Goal: Information Seeking & Learning: Learn about a topic

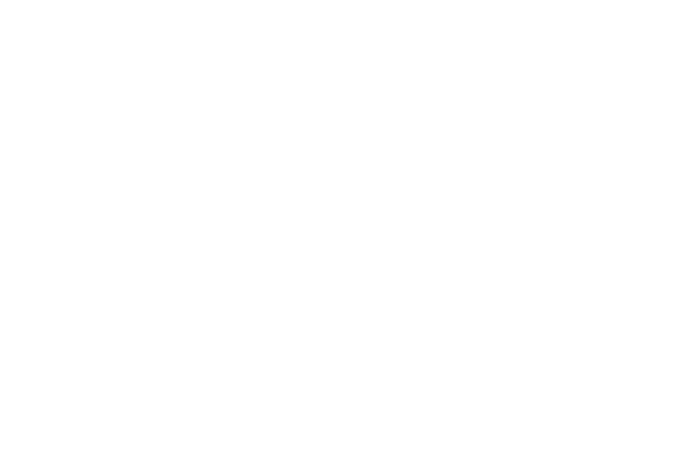
scroll to position [1583, 0]
click at [663, 149] on icon at bounding box center [660, 152] width 38 height 31
click at [648, 215] on icon at bounding box center [660, 221] width 38 height 31
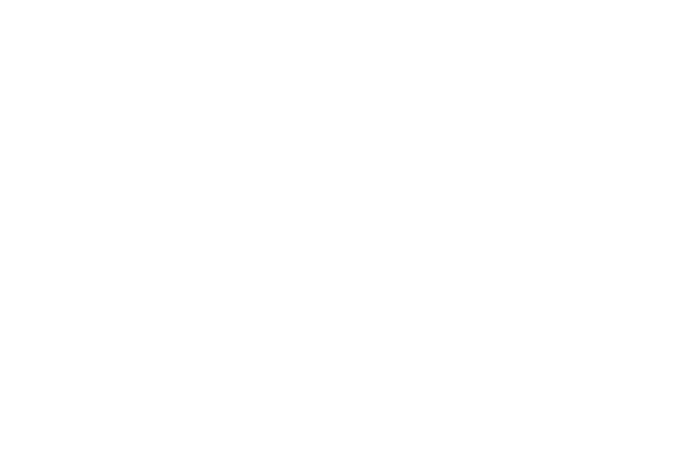
click at [651, 215] on icon at bounding box center [660, 221] width 38 height 31
click at [657, 212] on icon at bounding box center [660, 221] width 38 height 31
click at [648, 212] on icon at bounding box center [660, 221] width 38 height 31
click at [655, 212] on icon at bounding box center [660, 221] width 38 height 31
click at [659, 226] on icon at bounding box center [660, 221] width 38 height 31
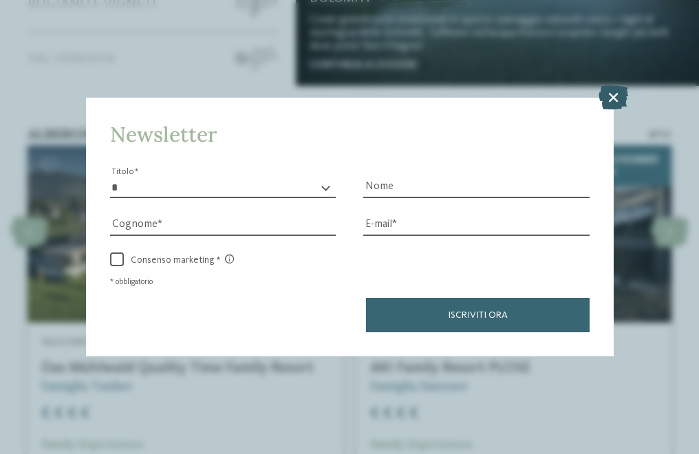
click at [615, 94] on icon at bounding box center [614, 97] width 30 height 24
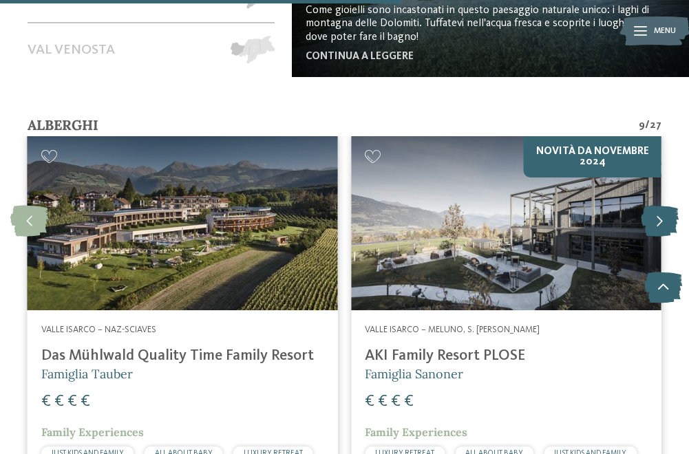
click at [651, 215] on icon at bounding box center [660, 221] width 38 height 31
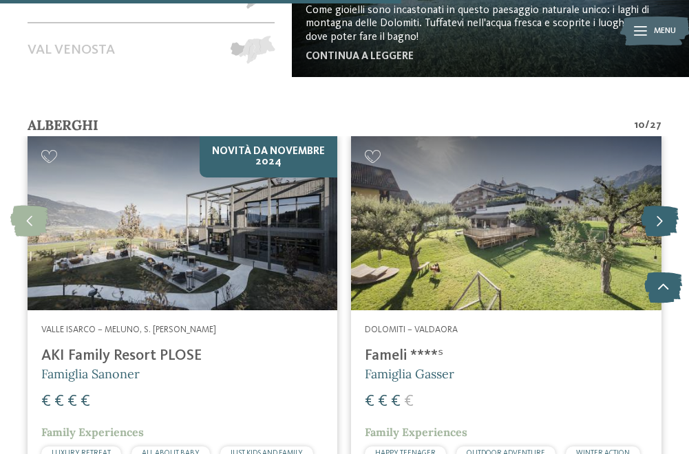
click at [651, 215] on icon at bounding box center [660, 221] width 38 height 31
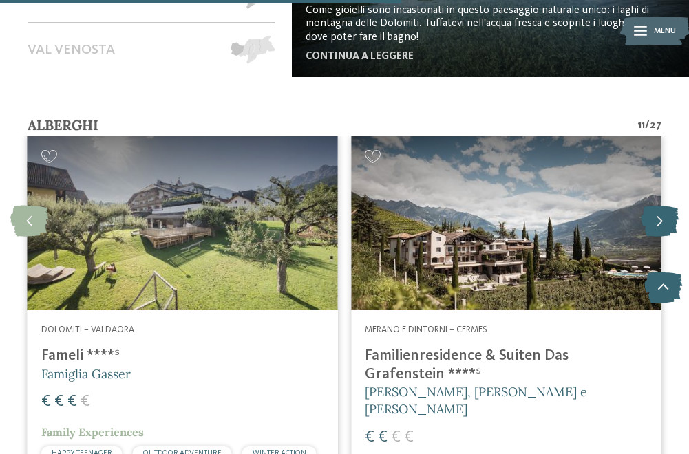
click at [652, 226] on icon at bounding box center [660, 221] width 38 height 31
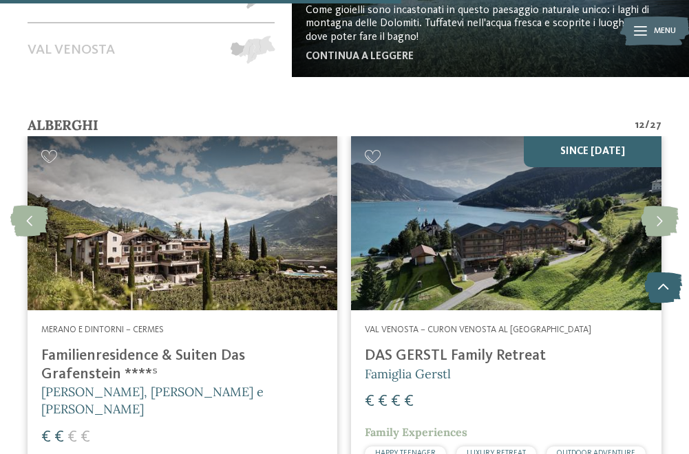
drag, startPoint x: 465, startPoint y: 353, endPoint x: 610, endPoint y: 394, distance: 150.8
click at [610, 394] on div "€ € € €" at bounding box center [506, 402] width 282 height 23
click at [659, 214] on icon at bounding box center [660, 221] width 38 height 31
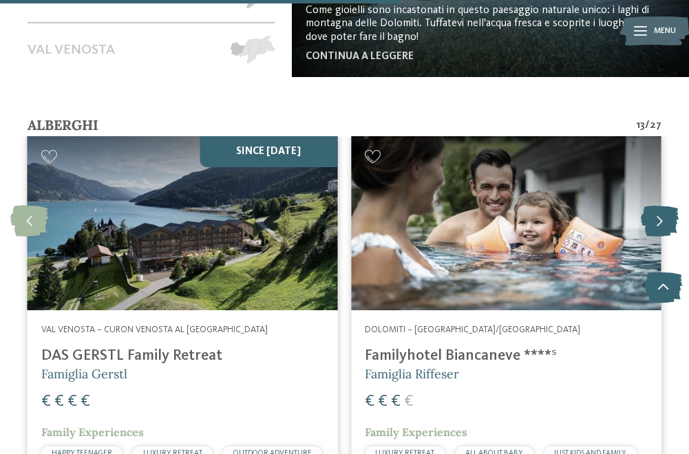
click at [660, 224] on icon at bounding box center [660, 221] width 38 height 31
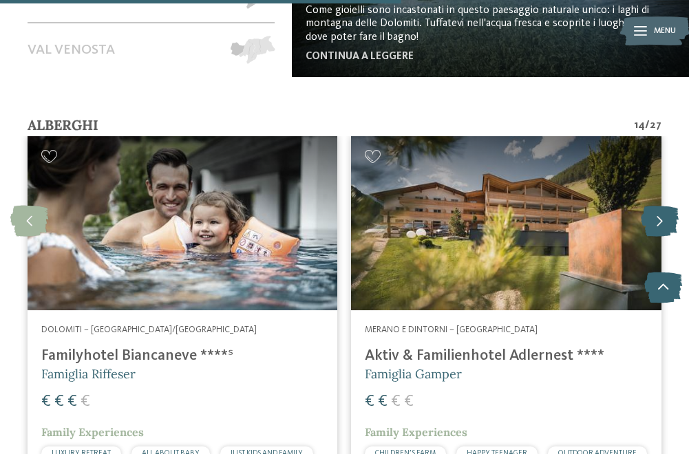
click at [650, 218] on icon at bounding box center [660, 221] width 38 height 31
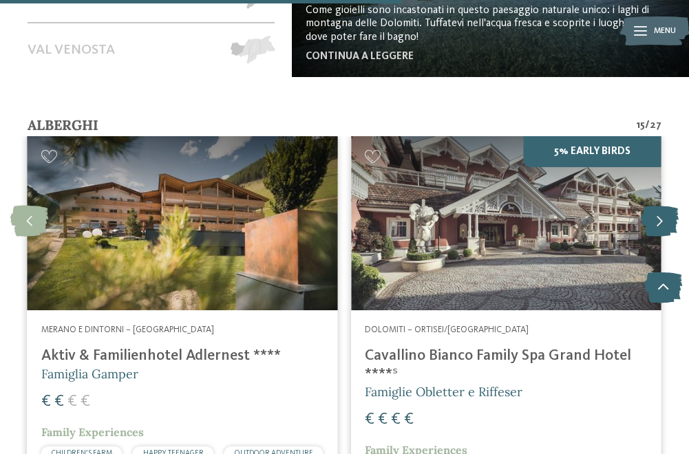
click at [648, 222] on icon at bounding box center [660, 221] width 38 height 31
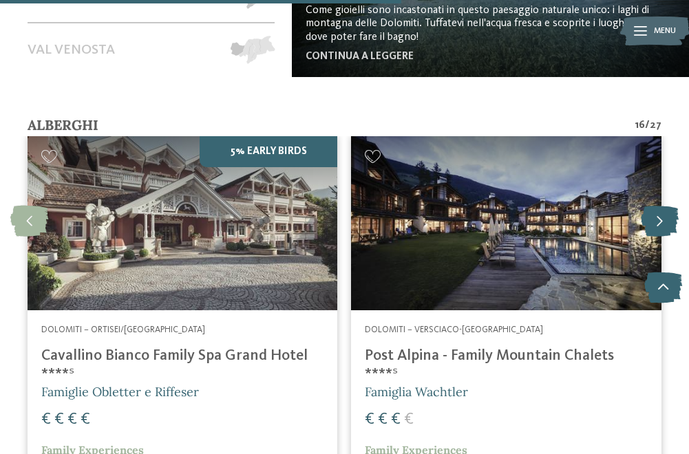
click at [650, 219] on icon at bounding box center [660, 221] width 38 height 31
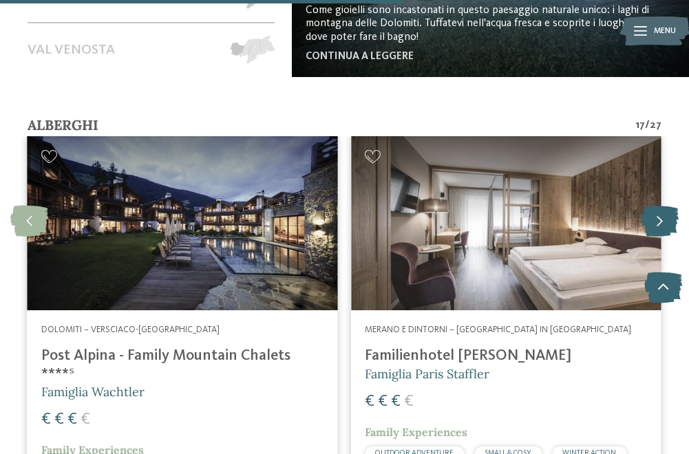
click at [661, 214] on icon at bounding box center [660, 221] width 38 height 31
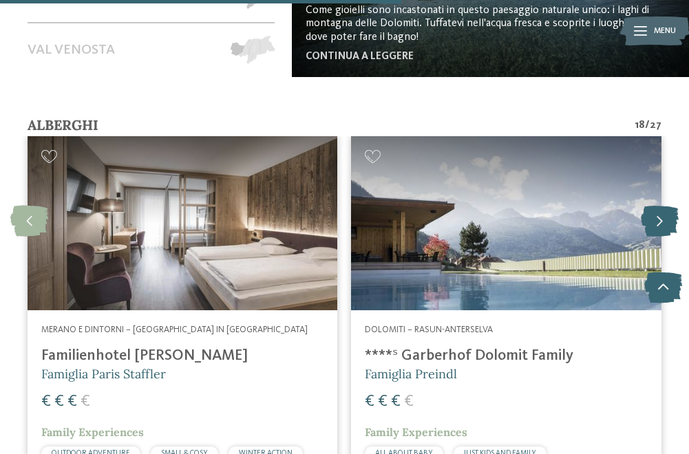
click at [654, 219] on icon at bounding box center [660, 221] width 38 height 31
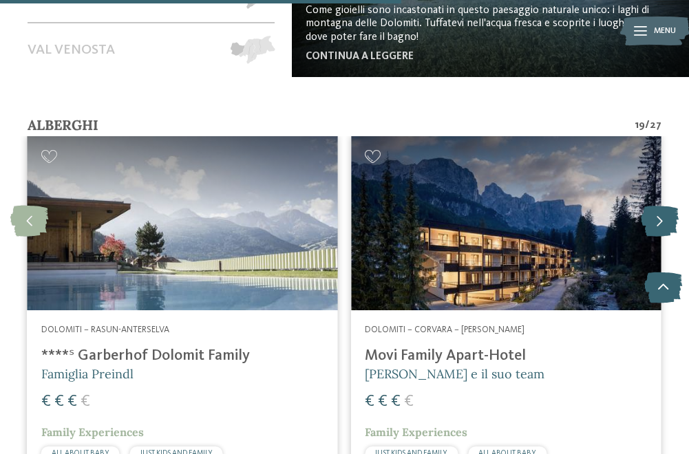
click at [656, 219] on icon at bounding box center [660, 221] width 38 height 31
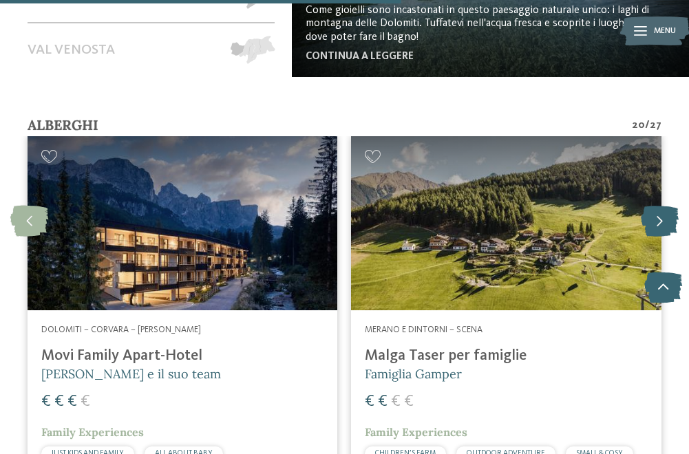
click at [659, 215] on icon at bounding box center [660, 221] width 38 height 31
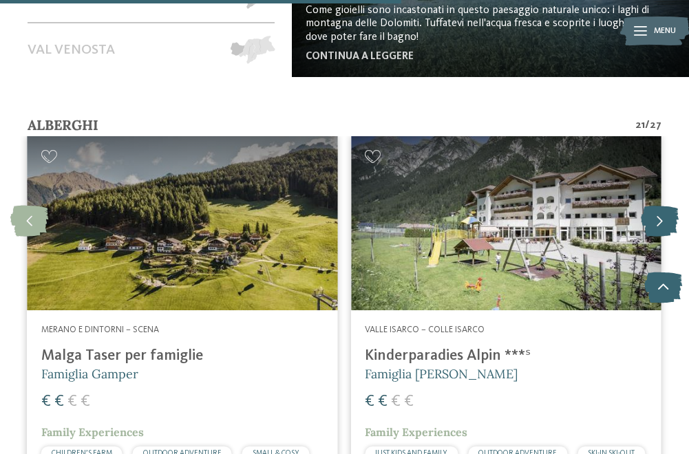
click at [657, 219] on icon at bounding box center [660, 221] width 38 height 31
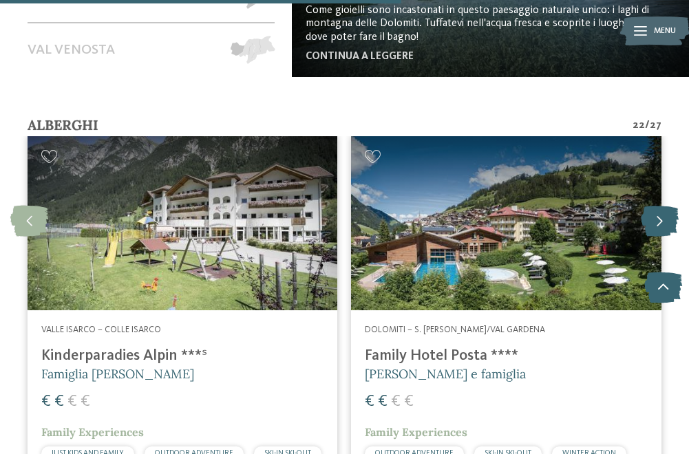
click at [663, 217] on icon at bounding box center [660, 221] width 38 height 31
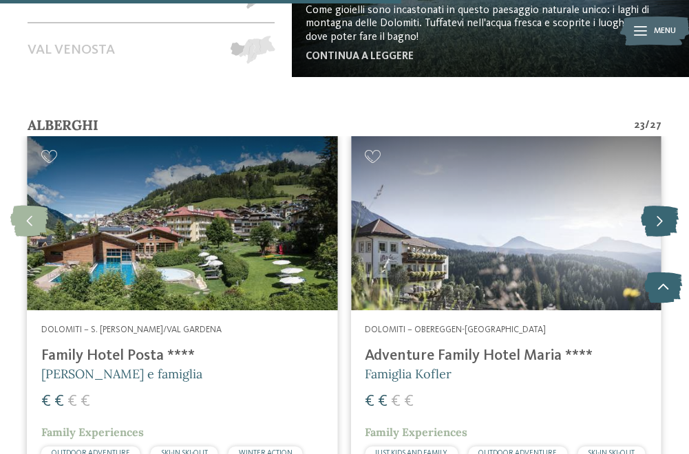
click at [663, 216] on icon at bounding box center [660, 221] width 38 height 31
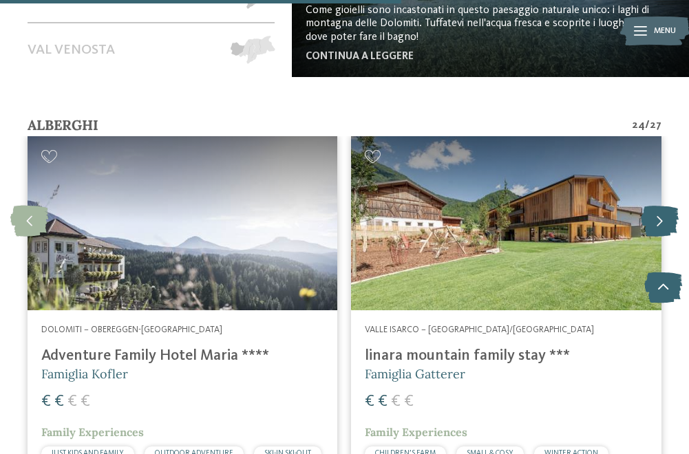
click at [663, 216] on icon at bounding box center [660, 221] width 38 height 31
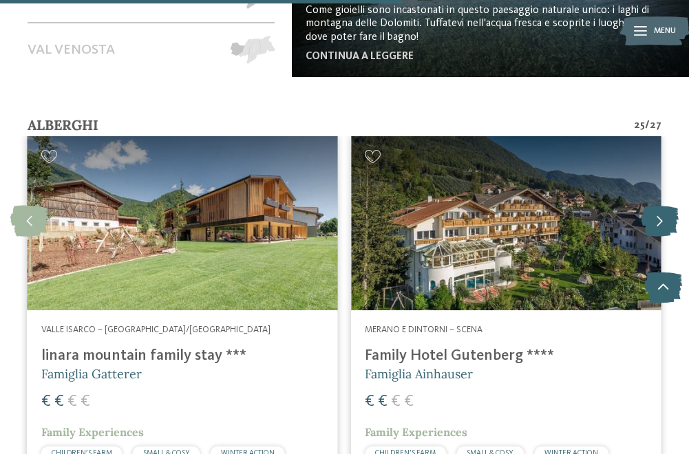
click at [666, 231] on icon at bounding box center [660, 221] width 38 height 31
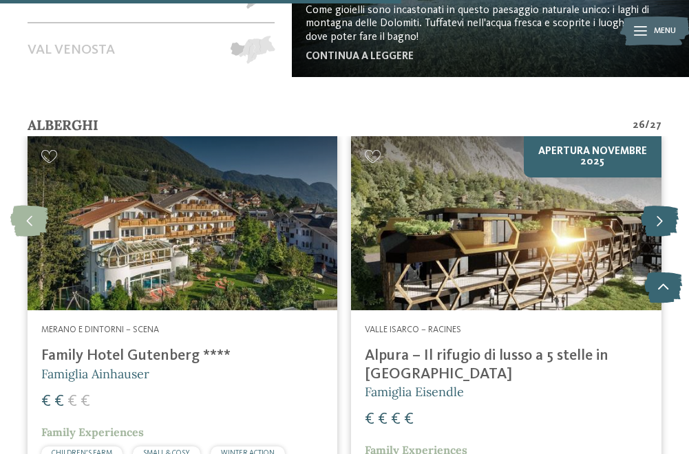
click at [666, 229] on icon at bounding box center [660, 221] width 38 height 31
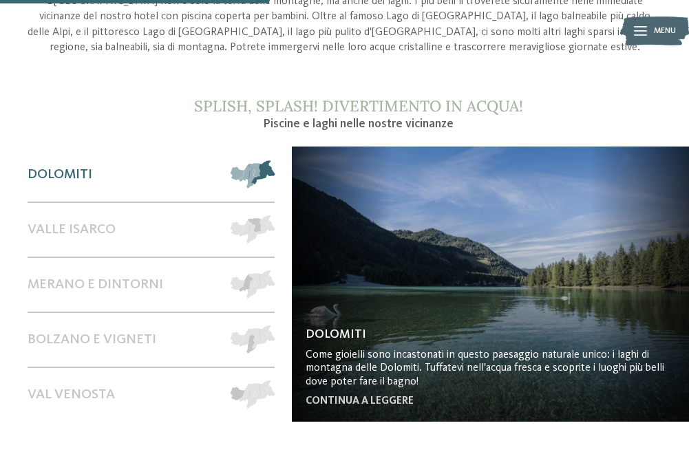
scroll to position [1170, 0]
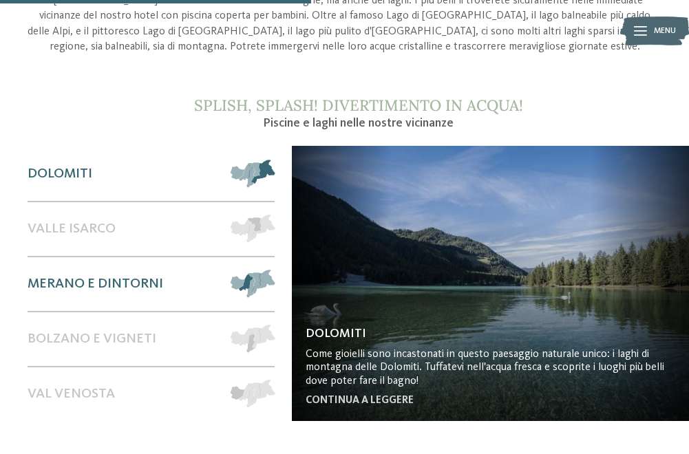
click at [156, 280] on span "Merano e dintorni" at bounding box center [96, 284] width 136 height 17
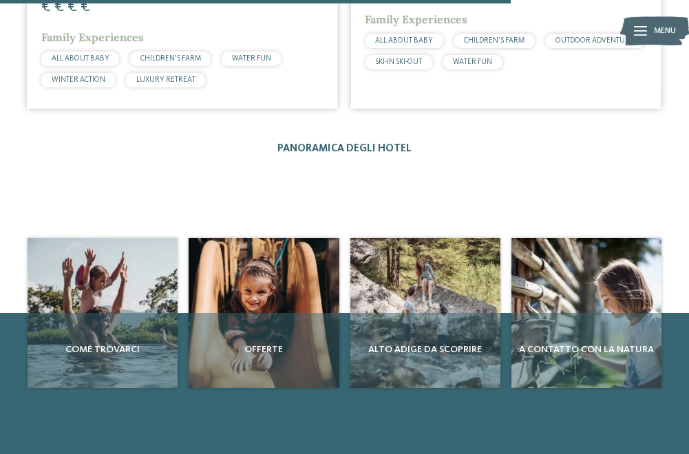
scroll to position [2202, 0]
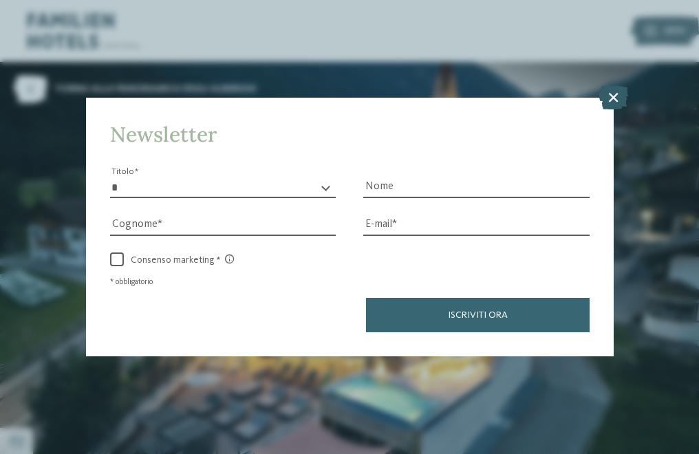
click at [613, 93] on icon at bounding box center [614, 97] width 30 height 24
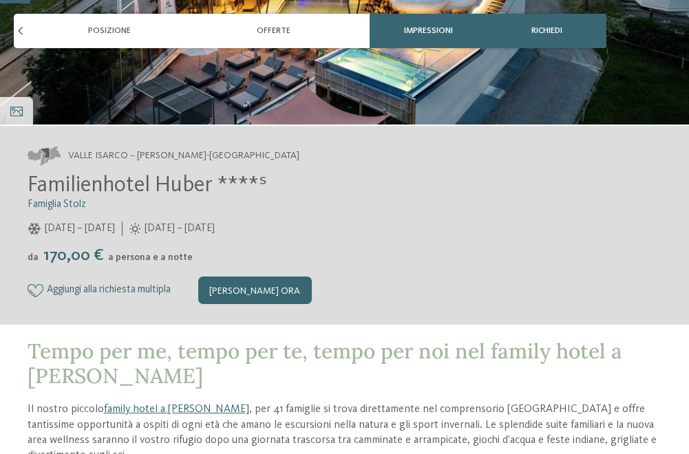
scroll to position [344, 0]
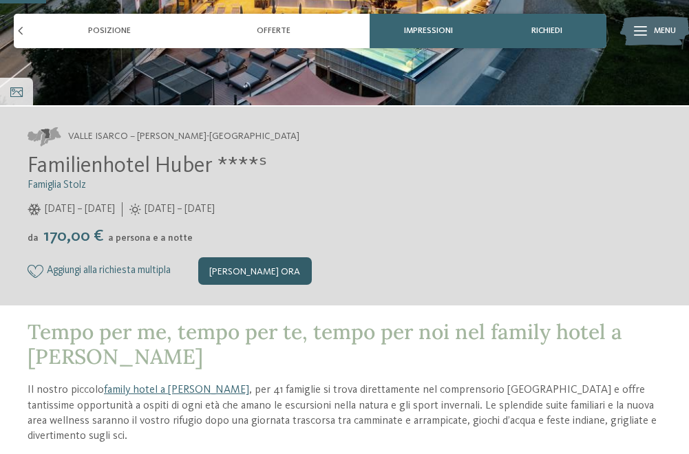
click at [279, 268] on div "[PERSON_NAME] ora" at bounding box center [255, 271] width 114 height 28
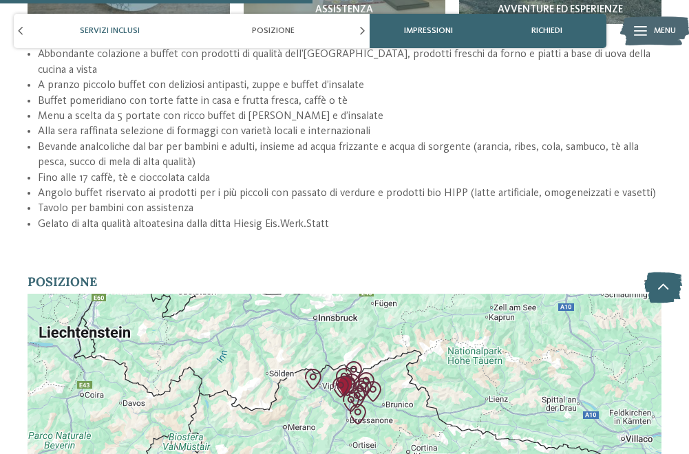
scroll to position [2671, 0]
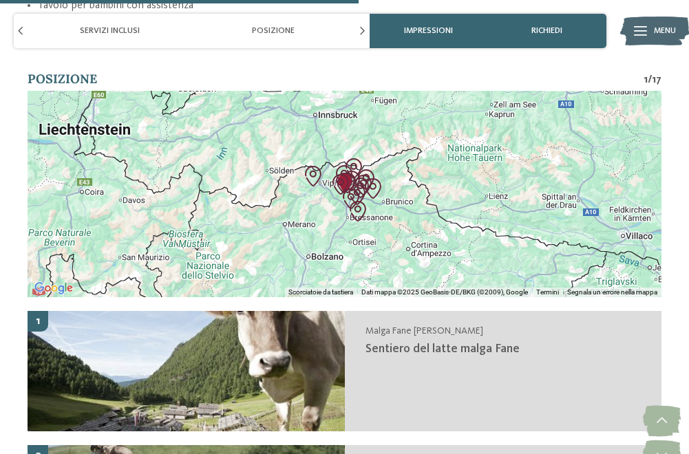
click at [385, 182] on div at bounding box center [345, 194] width 634 height 206
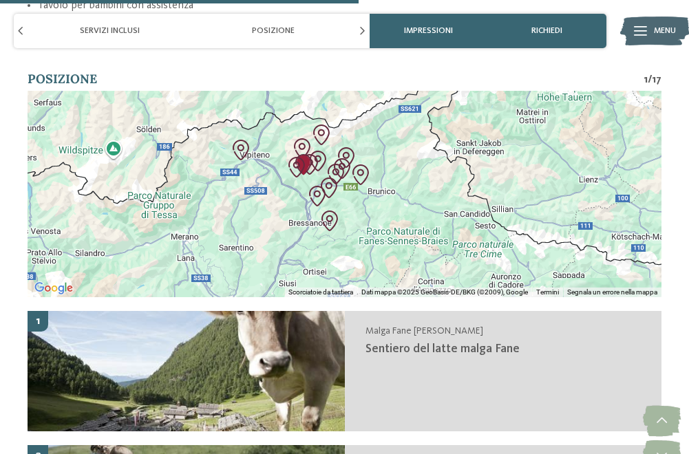
click at [306, 170] on div at bounding box center [345, 194] width 634 height 206
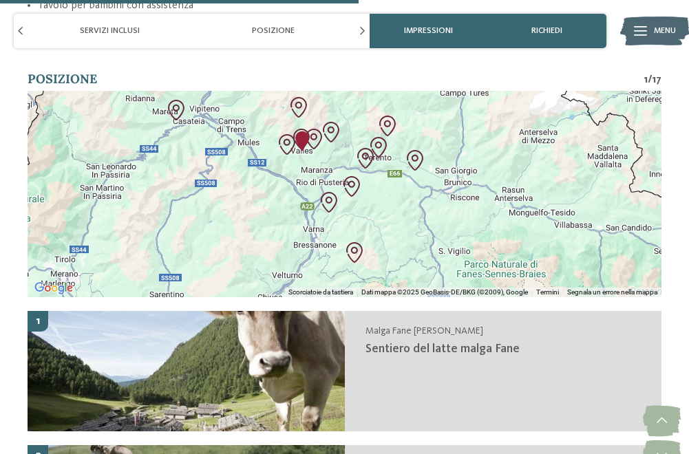
click at [294, 147] on div at bounding box center [345, 194] width 634 height 206
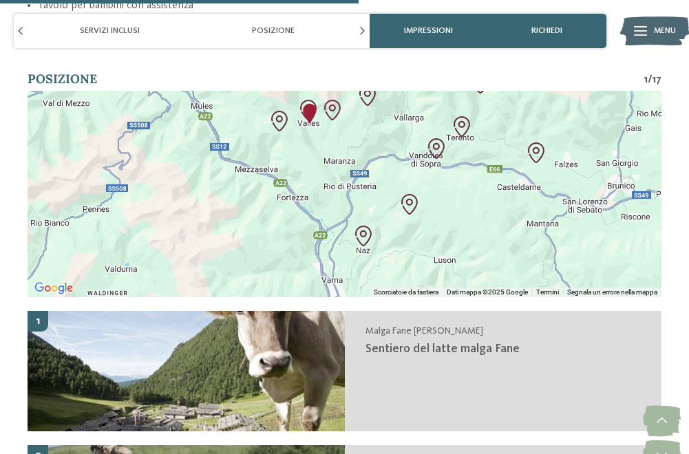
click at [297, 133] on div at bounding box center [345, 194] width 634 height 206
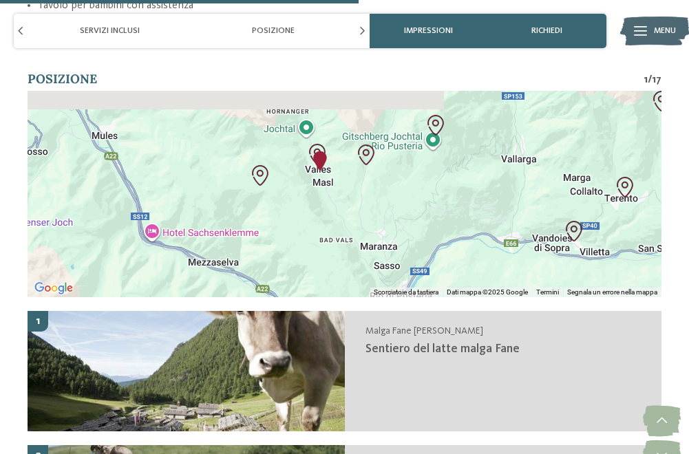
drag, startPoint x: 312, startPoint y: 112, endPoint x: 310, endPoint y: 203, distance: 90.9
click at [310, 203] on div at bounding box center [345, 194] width 634 height 206
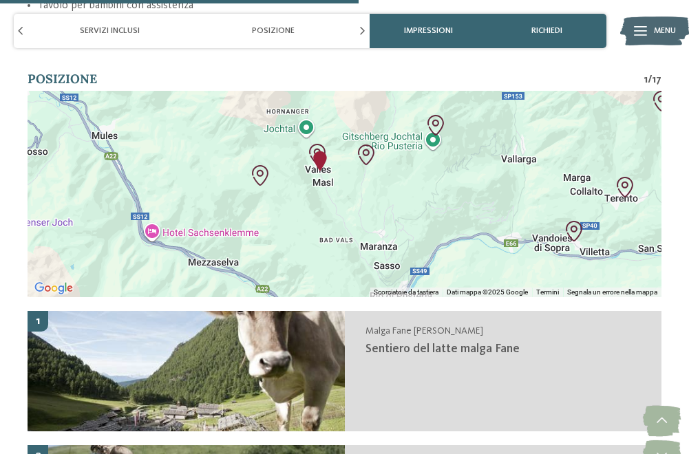
click at [320, 151] on img "Familienhotel Huber" at bounding box center [320, 161] width 21 height 21
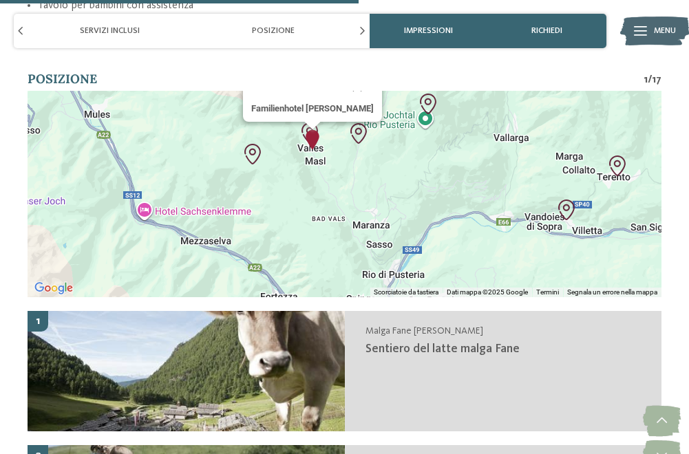
drag, startPoint x: 357, startPoint y: 211, endPoint x: 351, endPoint y: 140, distance: 70.4
click at [351, 140] on div "Familienhotel Huber" at bounding box center [345, 194] width 634 height 206
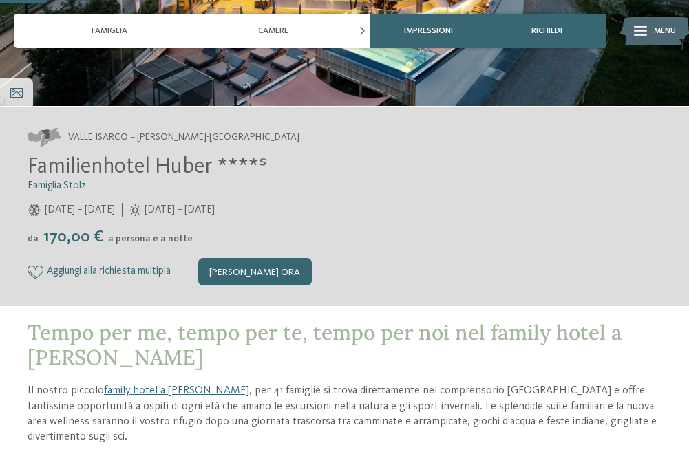
scroll to position [344, 0]
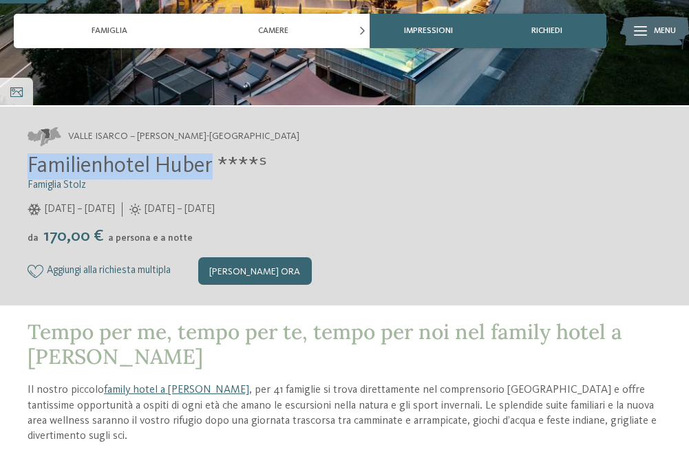
drag, startPoint x: 30, startPoint y: 163, endPoint x: 210, endPoint y: 162, distance: 180.3
click at [210, 162] on span "Familienhotel Huber ****ˢ" at bounding box center [148, 167] width 240 height 22
copy span "Familienhotel Huber"
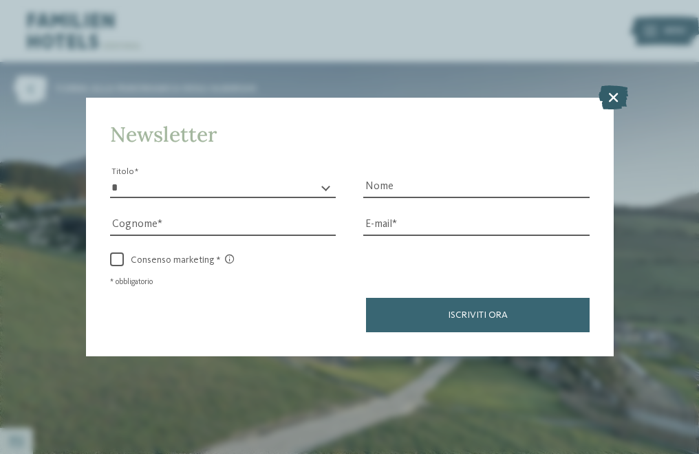
click at [610, 93] on icon at bounding box center [614, 97] width 30 height 24
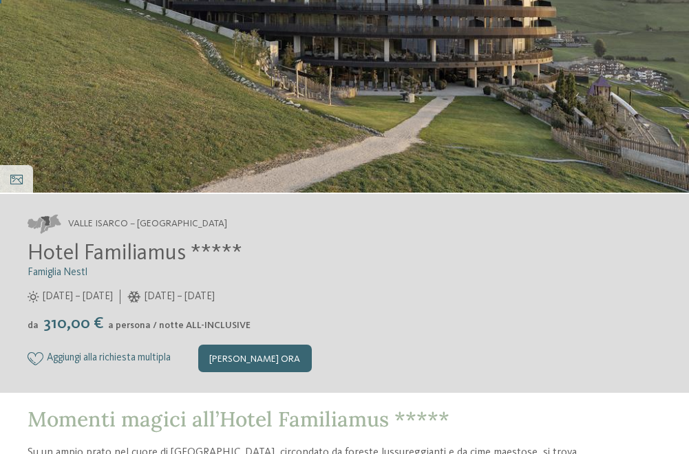
scroll to position [344, 0]
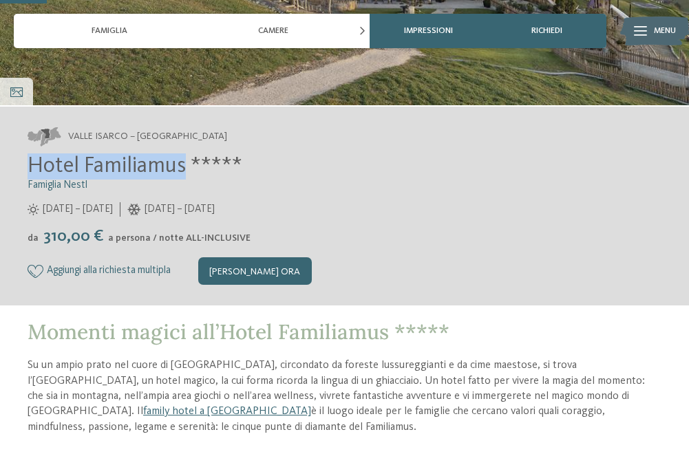
drag, startPoint x: 28, startPoint y: 167, endPoint x: 183, endPoint y: 165, distance: 155.6
click at [183, 165] on span "Hotel Familiamus *****" at bounding box center [135, 167] width 215 height 22
copy span "Hotel Familiamus"
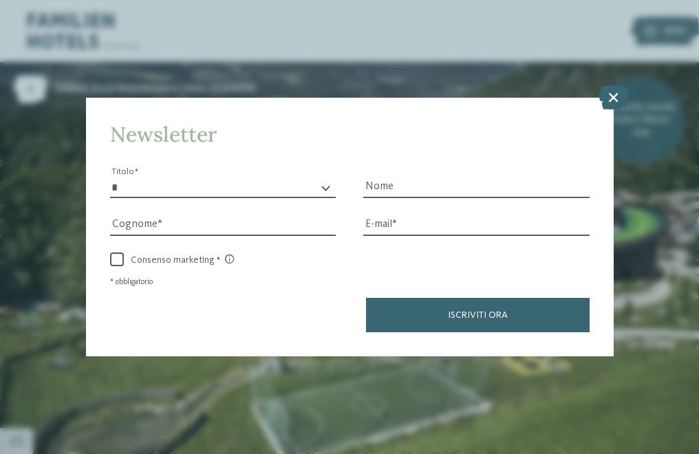
click at [613, 97] on icon at bounding box center [614, 97] width 30 height 24
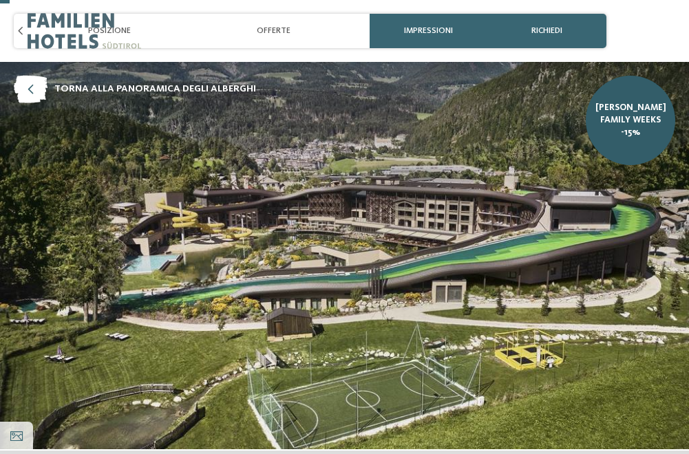
scroll to position [413, 0]
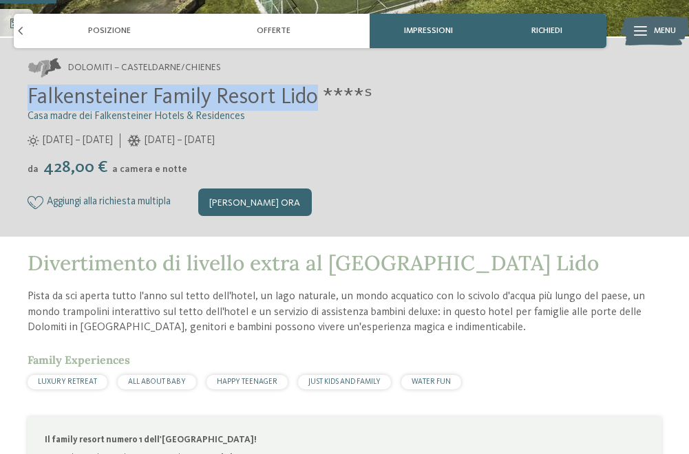
drag, startPoint x: 29, startPoint y: 95, endPoint x: 316, endPoint y: 97, distance: 287.0
click at [316, 97] on span "Falkensteiner Family Resort Lido ****ˢ" at bounding box center [200, 98] width 345 height 22
copy span "Falkensteiner Family Resort Lido"
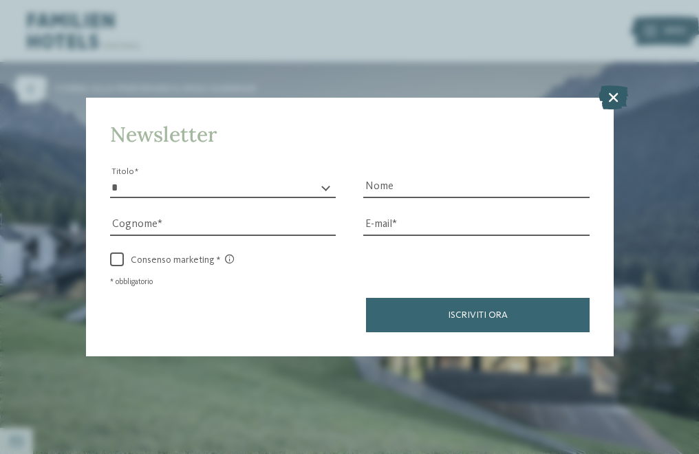
click at [613, 100] on icon at bounding box center [614, 97] width 30 height 24
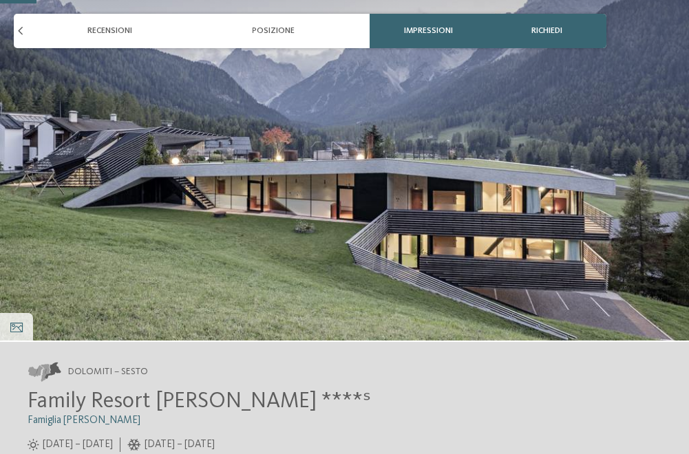
scroll to position [275, 0]
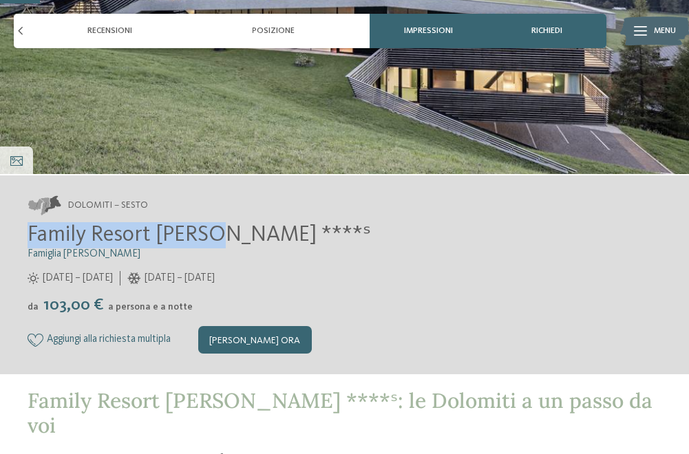
drag, startPoint x: 32, startPoint y: 235, endPoint x: 213, endPoint y: 233, distance: 181.0
click at [213, 233] on span "Family Resort Rainer ****ˢ" at bounding box center [199, 235] width 343 height 22
copy span "Family Resort Rainer"
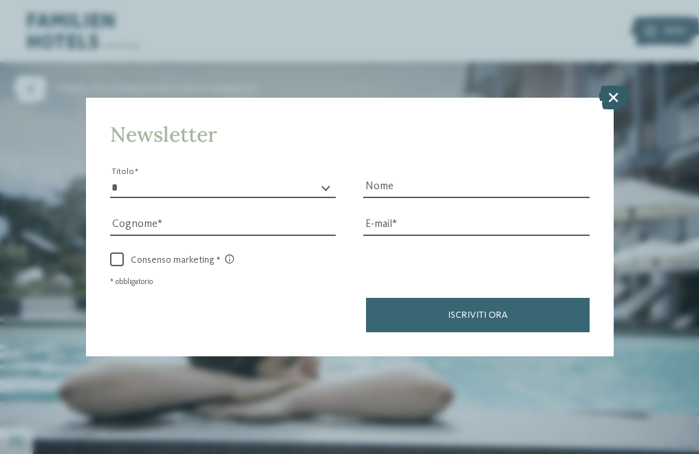
click at [619, 102] on icon at bounding box center [614, 97] width 30 height 24
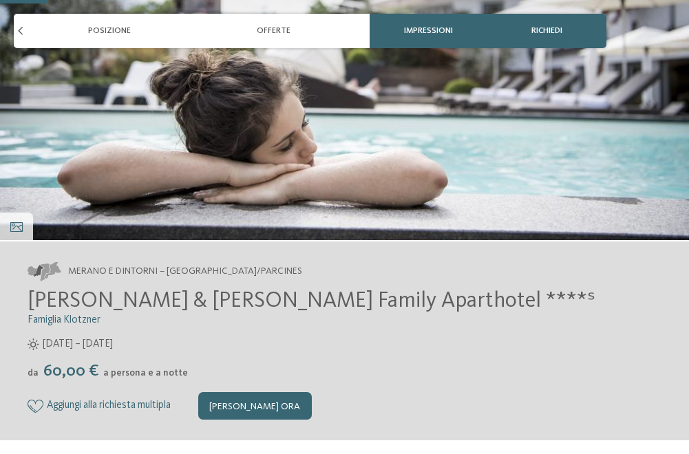
scroll to position [344, 0]
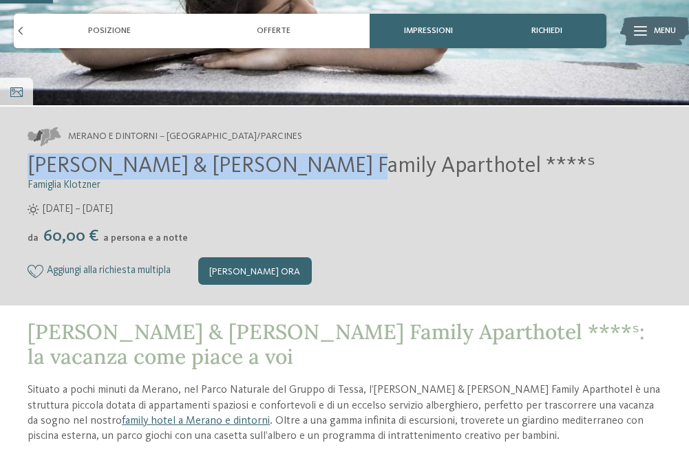
drag, startPoint x: 28, startPoint y: 167, endPoint x: 313, endPoint y: 169, distance: 285.0
click at [313, 169] on span "Heidi & Edith Family Aparthotel ****ˢ" at bounding box center [312, 167] width 568 height 22
copy span "Heidi & Edith Family Aparthotel"
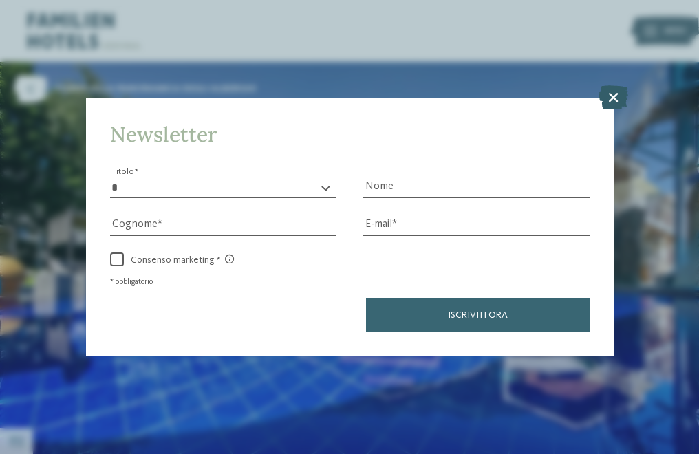
click at [614, 96] on icon at bounding box center [614, 97] width 30 height 24
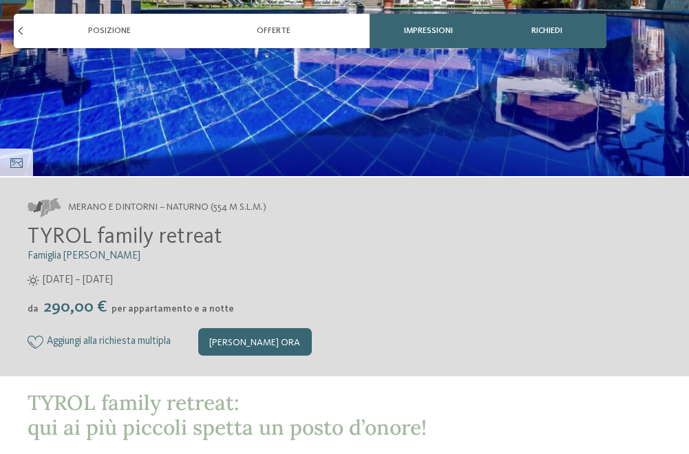
scroll to position [275, 0]
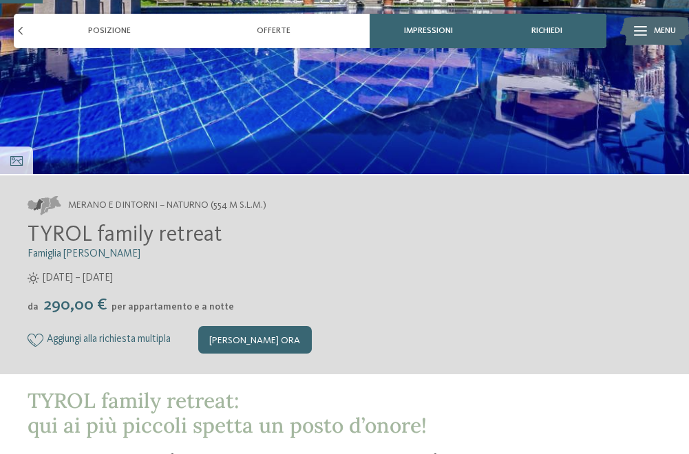
drag, startPoint x: 32, startPoint y: 233, endPoint x: 215, endPoint y: 236, distance: 183.8
click at [215, 236] on span "TYROL family retreat" at bounding box center [125, 235] width 195 height 22
copy span "TYROL family retreat"
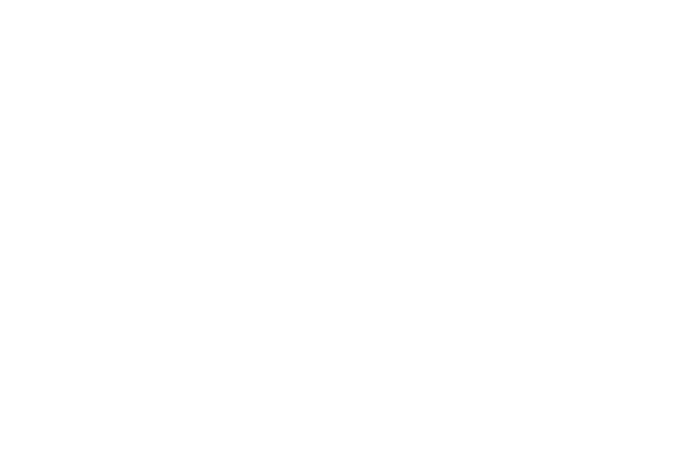
click at [606, 95] on icon at bounding box center [614, 97] width 30 height 24
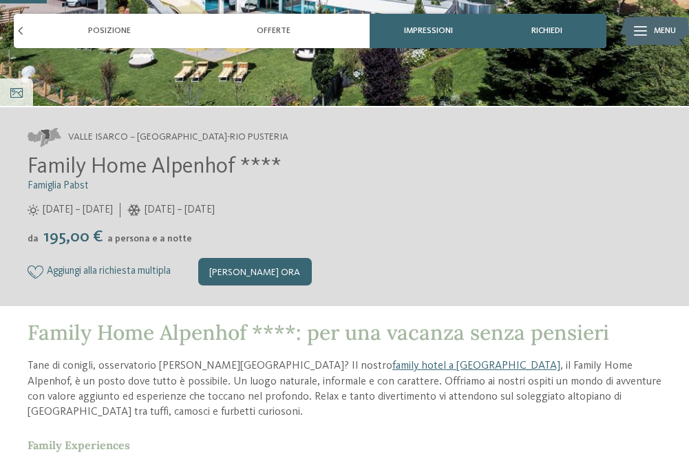
scroll to position [344, 0]
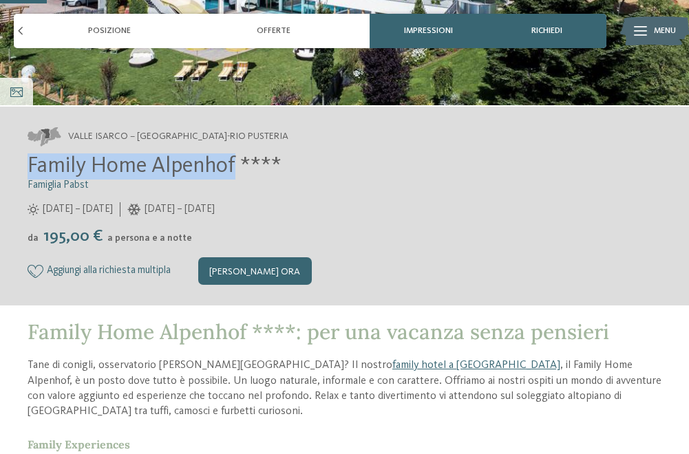
drag, startPoint x: 30, startPoint y: 165, endPoint x: 233, endPoint y: 166, distance: 203.0
click at [233, 166] on span "Family Home Alpenhof ****" at bounding box center [155, 167] width 254 height 22
copy span "Family Home Alpenhof"
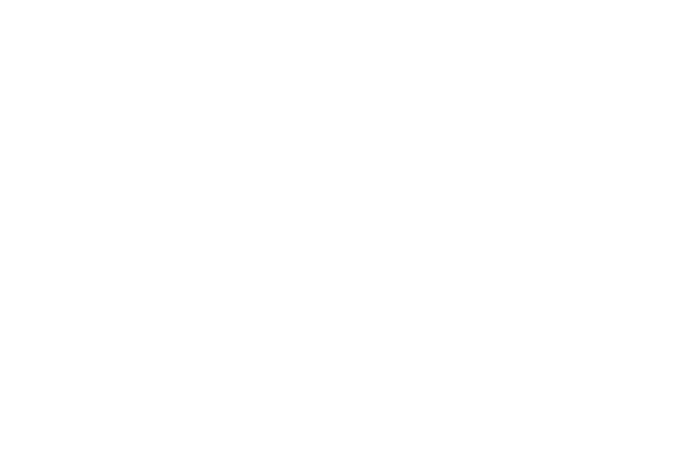
click at [613, 103] on icon at bounding box center [614, 97] width 30 height 24
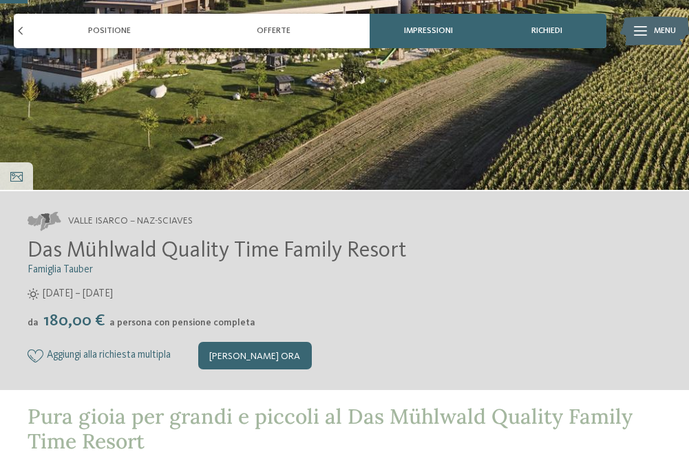
scroll to position [275, 0]
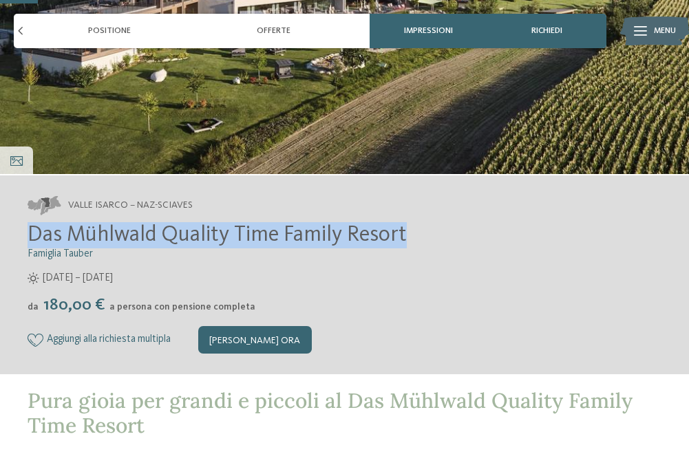
drag, startPoint x: 34, startPoint y: 233, endPoint x: 404, endPoint y: 240, distance: 369.7
click at [404, 240] on span "Das Mühlwald Quality Time Family Resort" at bounding box center [217, 235] width 379 height 22
copy span "Das Mühlwald Quality Time Family Resort"
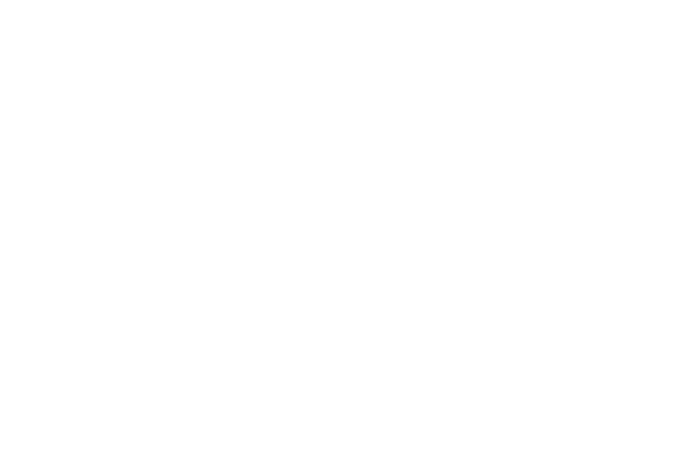
scroll to position [275, 0]
drag, startPoint x: 28, startPoint y: 234, endPoint x: 251, endPoint y: 229, distance: 222.4
click at [251, 229] on span "AKI Family Resort PLOSE" at bounding box center [141, 235] width 226 height 22
copy span "AKI Family Resort PLOSE"
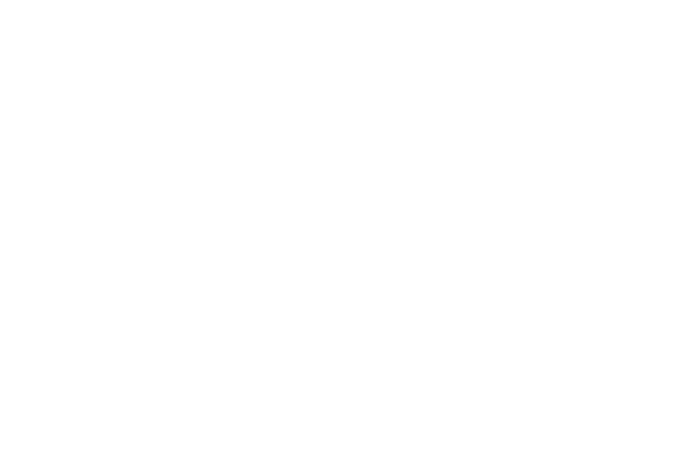
drag, startPoint x: 30, startPoint y: 95, endPoint x: 210, endPoint y: 99, distance: 179.7
click at [210, 99] on span "Familienhotel Huber ****ˢ" at bounding box center [148, 98] width 240 height 22
copy span "Familienhotel Huber"
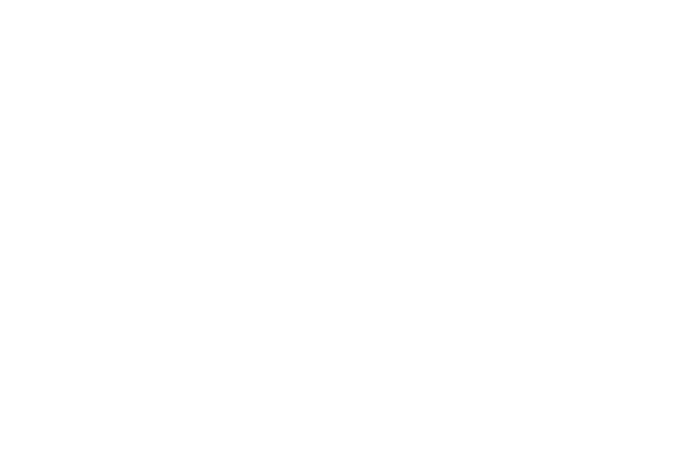
drag, startPoint x: 28, startPoint y: 165, endPoint x: 240, endPoint y: 164, distance: 212.0
click at [240, 164] on span "Familyhotel Biancaneve ****ˢ" at bounding box center [161, 167] width 267 height 22
copy span "Familyhotel Biancaneve"
drag, startPoint x: 31, startPoint y: 164, endPoint x: 311, endPoint y: 162, distance: 280.1
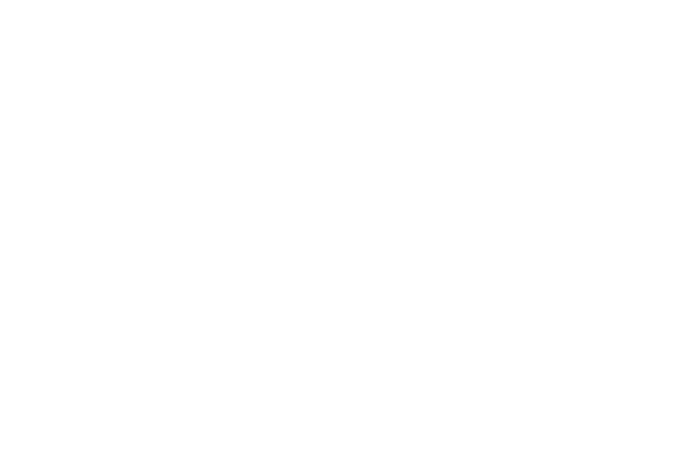
click at [311, 162] on span "Aktiv & Familienhotel Adlernest ****" at bounding box center [194, 167] width 332 height 22
drag, startPoint x: 311, startPoint y: 162, endPoint x: 273, endPoint y: 166, distance: 38.0
copy span "Aktiv & Familienhotel Adlernest"
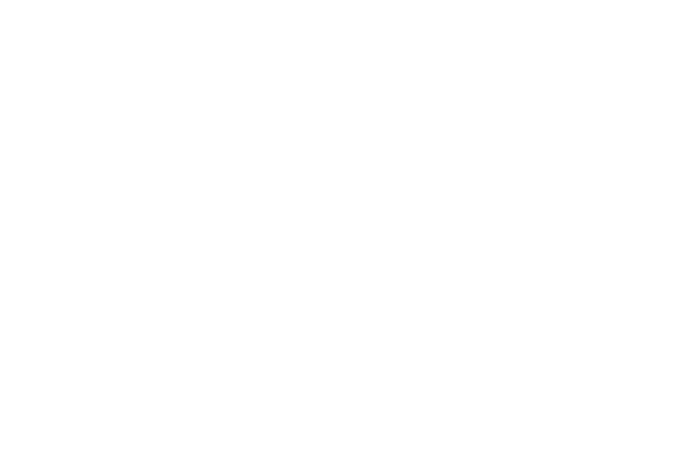
drag, startPoint x: 30, startPoint y: 98, endPoint x: 370, endPoint y: 94, distance: 339.3
click at [370, 94] on span "Post Alpina - Family Mountain Chalets ****ˢ" at bounding box center [228, 98] width 400 height 22
drag, startPoint x: 370, startPoint y: 94, endPoint x: 286, endPoint y: 90, distance: 83.4
copy span "Post Alpina - Family Mountain Chalets"
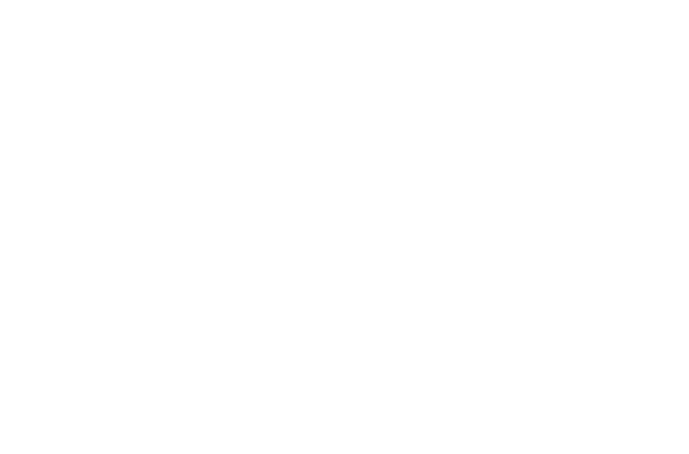
drag, startPoint x: 30, startPoint y: 164, endPoint x: 224, endPoint y: 162, distance: 194.1
click at [224, 162] on span "Familienhotel Viktoria" at bounding box center [172, 167] width 288 height 22
copy span "Familienhotel Viktoria"
drag, startPoint x: 83, startPoint y: 94, endPoint x: 313, endPoint y: 99, distance: 229.9
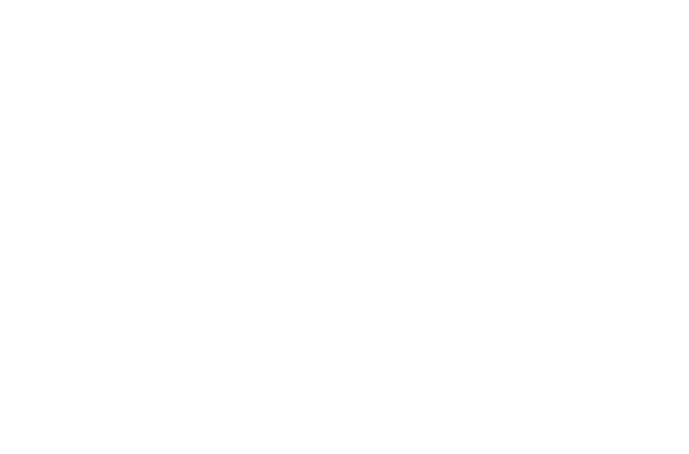
click at [313, 99] on span "****ˢ Garberhof Dolomit Family" at bounding box center [174, 98] width 293 height 22
copy span "Garberhof Dolomit Family"
drag, startPoint x: 30, startPoint y: 98, endPoint x: 259, endPoint y: 95, distance: 229.9
click at [259, 95] on h2 "Movi Family Apart-Hotel" at bounding box center [345, 98] width 634 height 26
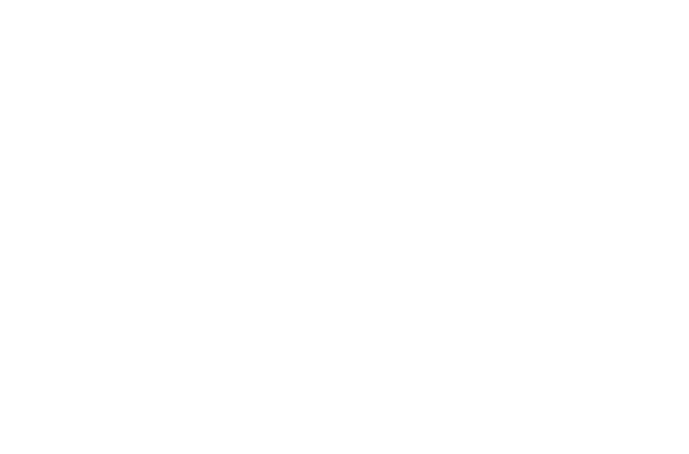
copy span "Movi Family Apart-Hotel"
drag, startPoint x: 28, startPoint y: 169, endPoint x: 213, endPoint y: 171, distance: 184.5
click at [213, 171] on span "Kinderparadies Alpin ***ˢ" at bounding box center [143, 167] width 230 height 22
copy span "Kinderparadies Alpin"
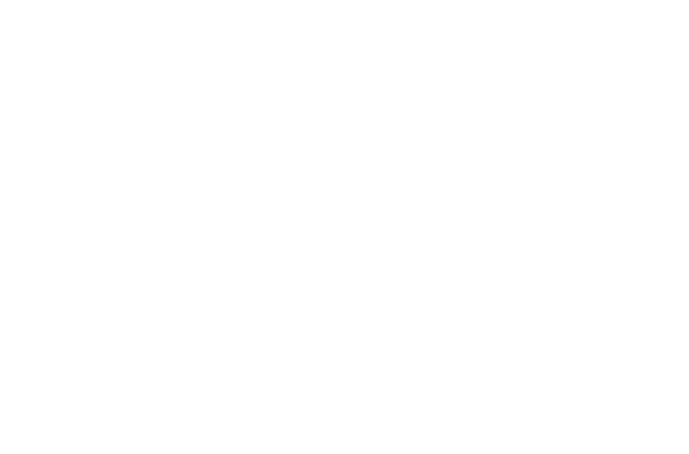
scroll to position [206, 0]
drag, startPoint x: 29, startPoint y: 299, endPoint x: 195, endPoint y: 298, distance: 165.9
click at [195, 298] on span "Family Hotel Posta ****" at bounding box center [136, 304] width 217 height 22
copy span "Family Hotel Posta"
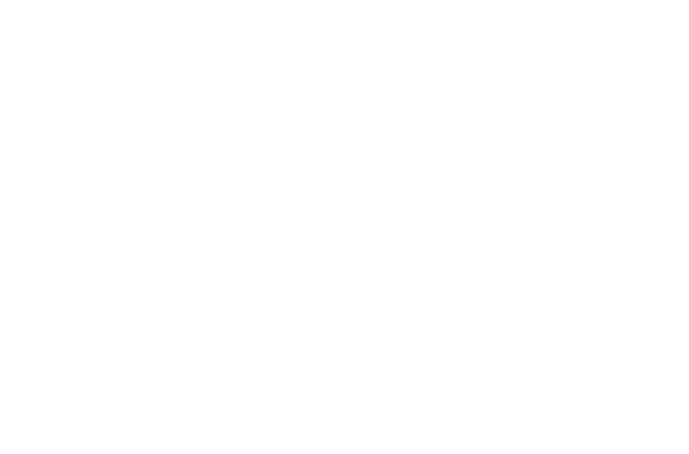
scroll to position [275, 0]
drag, startPoint x: 26, startPoint y: 231, endPoint x: 240, endPoint y: 231, distance: 214.1
click at [240, 231] on div "Merano e dintorni – Scena Family Hotel Gutenberg **** Famiglia Ainhauser [DATE]…" at bounding box center [344, 275] width 689 height 199
copy span "Family Hotel Gutenberg"
